Goal: Navigation & Orientation: Understand site structure

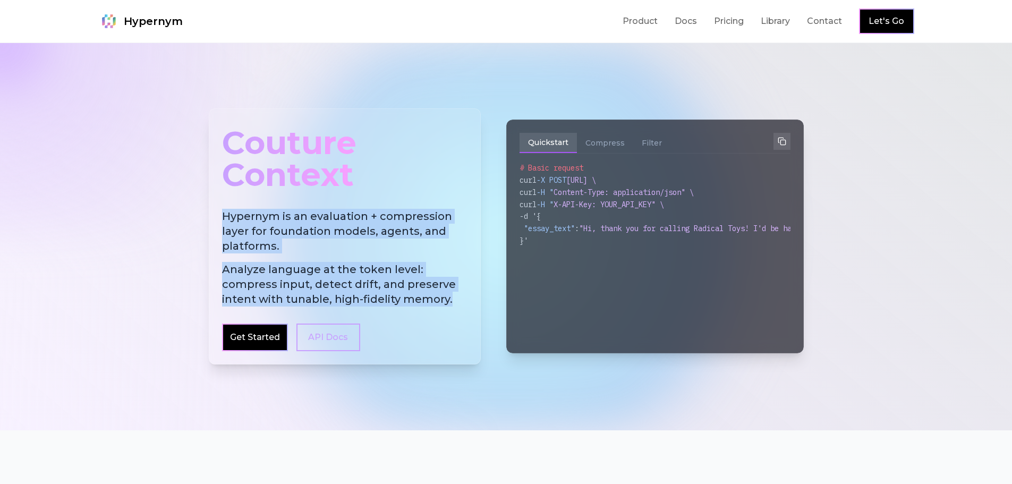
drag, startPoint x: 223, startPoint y: 215, endPoint x: 454, endPoint y: 300, distance: 246.7
click at [454, 300] on h2 "Hypernym is an evaluation + compression layer for foundation models, agents, an…" at bounding box center [344, 258] width 245 height 98
copy h2 "Hypernym is an evaluation + compression layer for foundation models, agents, an…"
click at [649, 23] on link "Product" at bounding box center [640, 21] width 35 height 13
click at [684, 20] on link "Docs" at bounding box center [686, 21] width 22 height 13
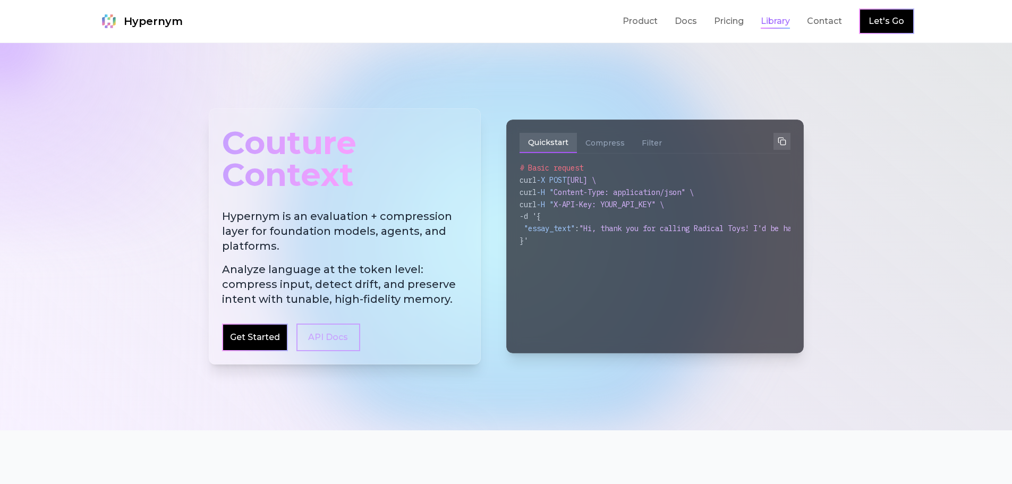
click at [772, 20] on link "Library" at bounding box center [775, 21] width 29 height 13
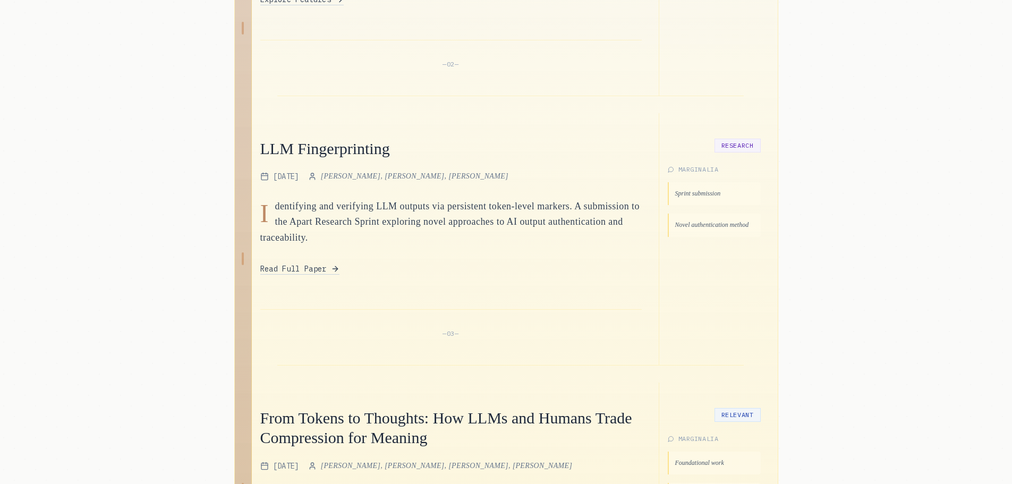
scroll to position [798, 0]
